Goal: Transaction & Acquisition: Obtain resource

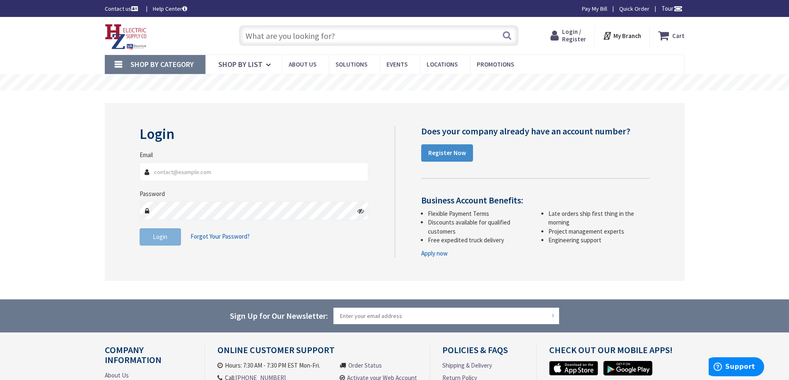
type input "[PERSON_NAME][EMAIL_ADDRESS][DOMAIN_NAME]"
click at [155, 245] on fieldset "Email [PERSON_NAME][EMAIL_ADDRESS][DOMAIN_NAME] Password Login Forgot Your Pass…" at bounding box center [253, 202] width 229 height 103
click at [161, 236] on span "Login" at bounding box center [160, 237] width 14 height 8
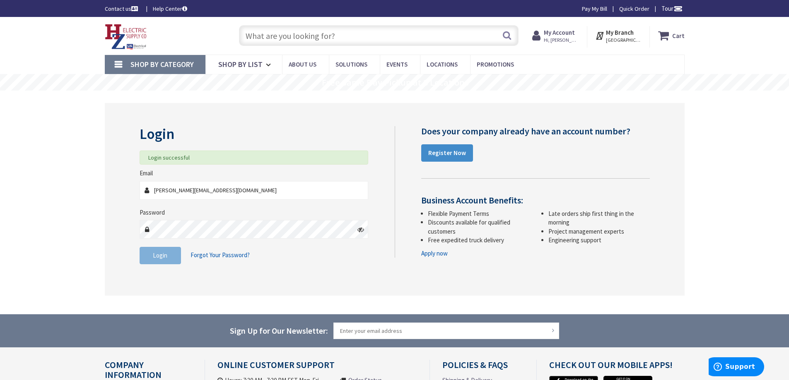
click at [262, 36] on input "text" at bounding box center [378, 35] width 279 height 21
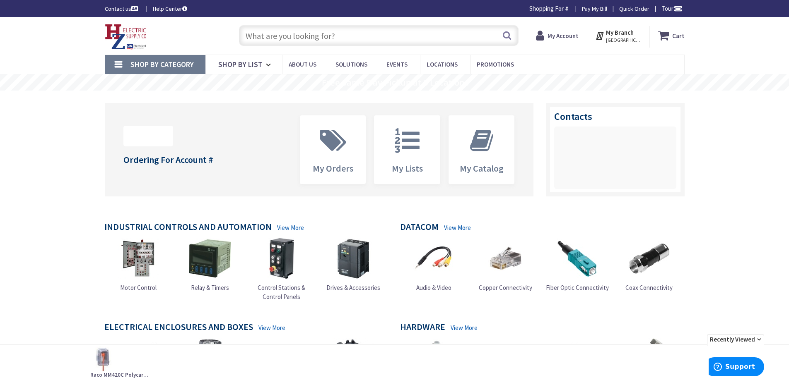
click at [269, 34] on input "text" at bounding box center [378, 35] width 279 height 21
paste input "Eaton V48M28T4516"
type input "Eaton V48M28T4516"
click at [512, 39] on button "Search" at bounding box center [506, 35] width 11 height 19
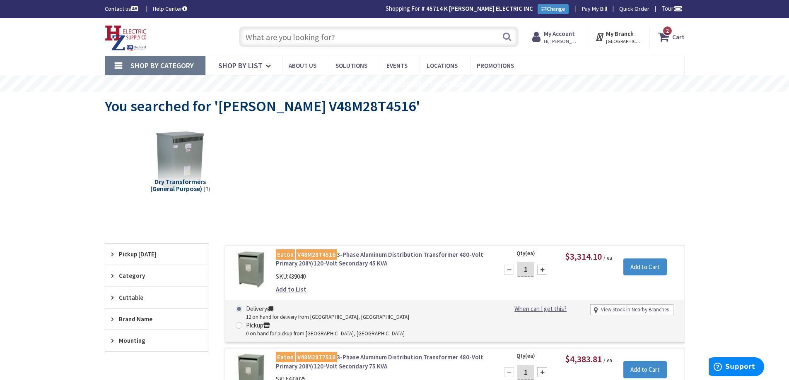
click at [370, 255] on link "Eaton V48M28T4516 3-Phase Aluminum Distribution Transformer 480-Volt Primary 20…" at bounding box center [381, 259] width 211 height 18
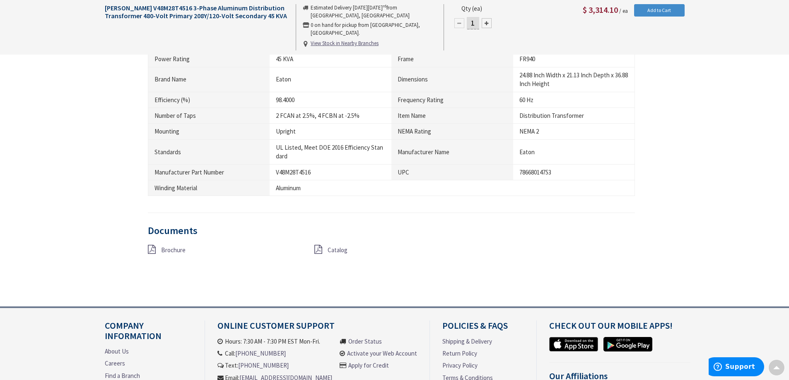
scroll to position [538, 0]
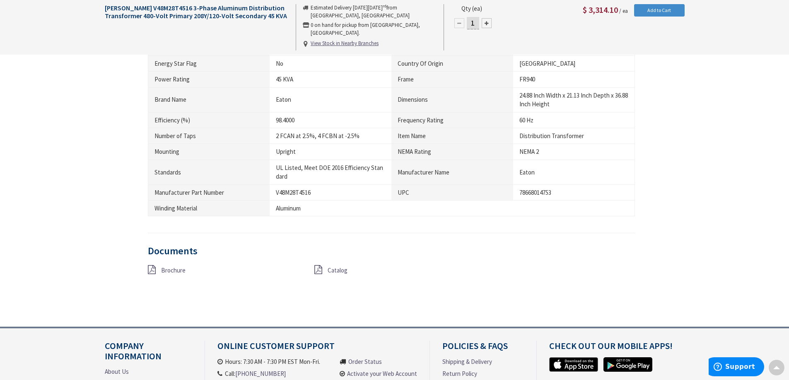
click at [168, 273] on span "Brochure" at bounding box center [173, 271] width 24 height 8
click at [337, 270] on span "Catalog" at bounding box center [337, 271] width 20 height 8
